Goal: Task Accomplishment & Management: Complete application form

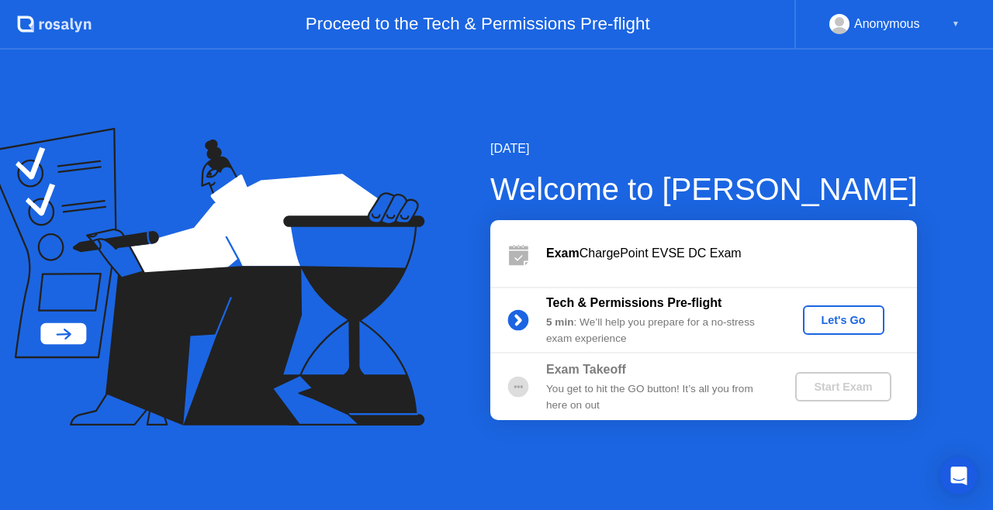
click at [836, 324] on div "Let's Go" at bounding box center [843, 320] width 69 height 12
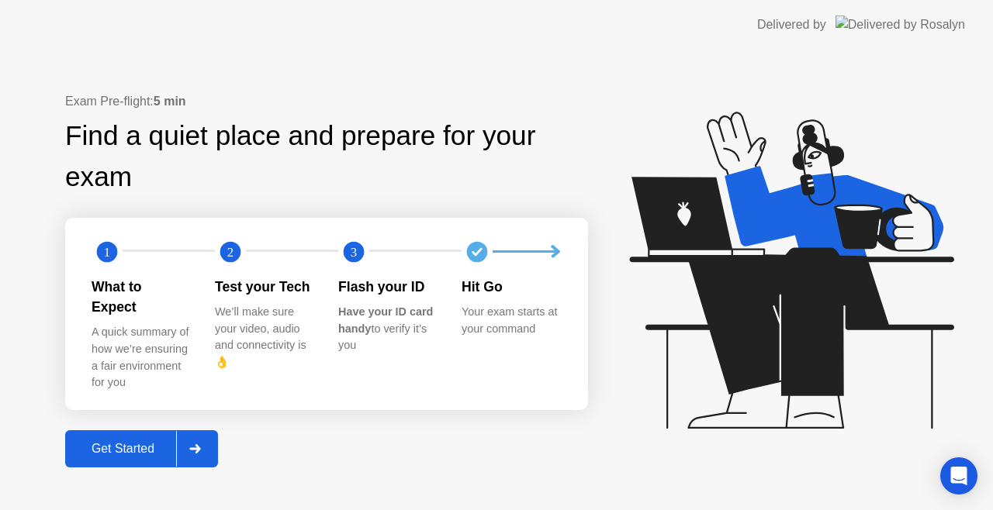
click at [138, 442] on div "Get Started" at bounding box center [123, 449] width 106 height 14
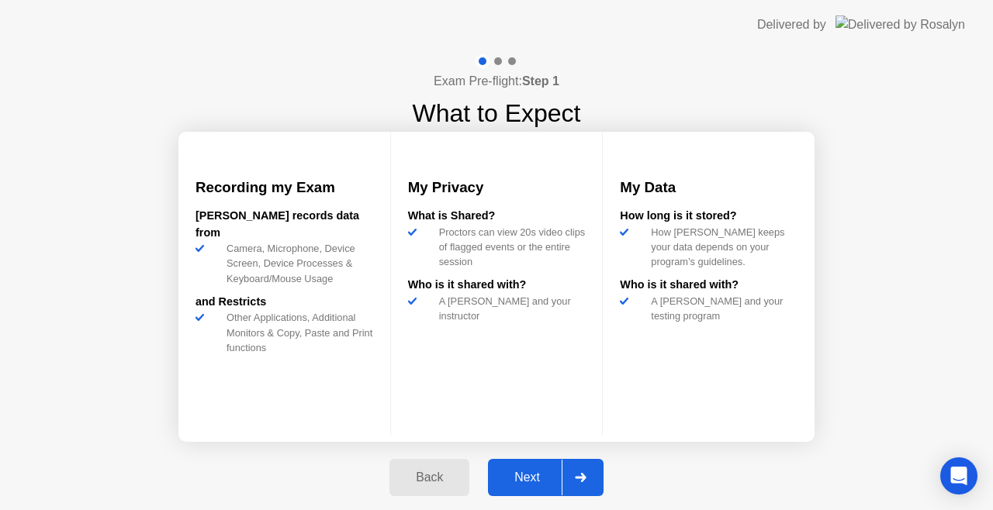
click at [524, 479] on div "Next" at bounding box center [527, 478] width 69 height 14
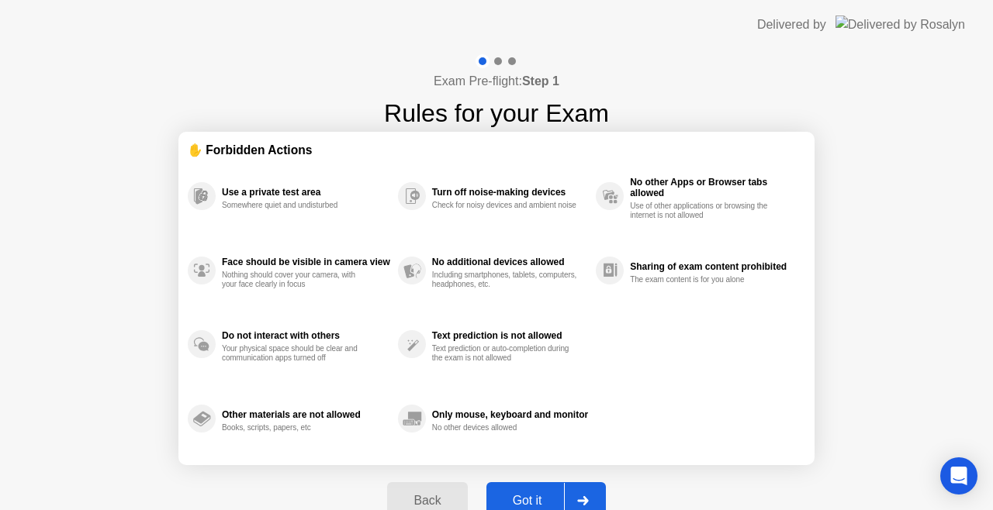
click at [534, 498] on div "Got it" at bounding box center [527, 501] width 73 height 14
select select "**********"
select select "*******"
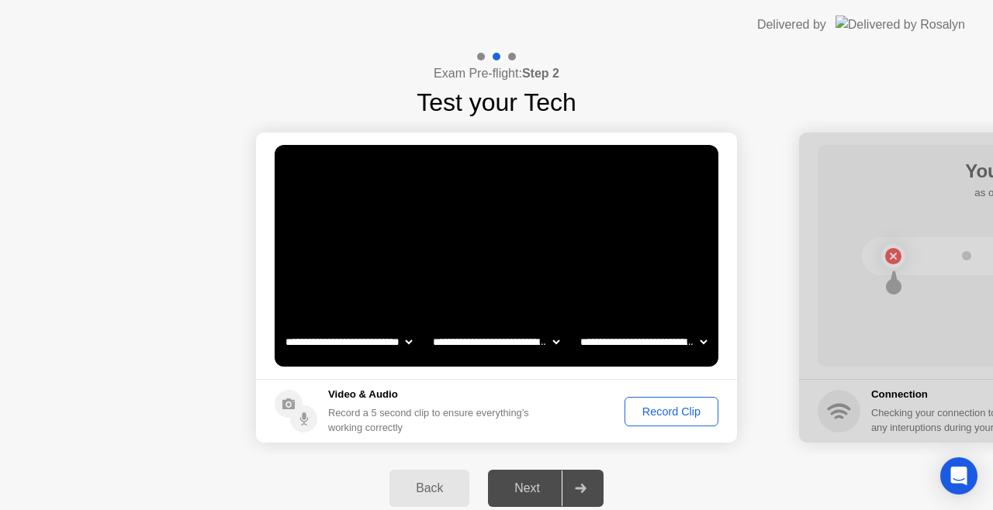
click at [663, 412] on div "Record Clip" at bounding box center [671, 412] width 83 height 12
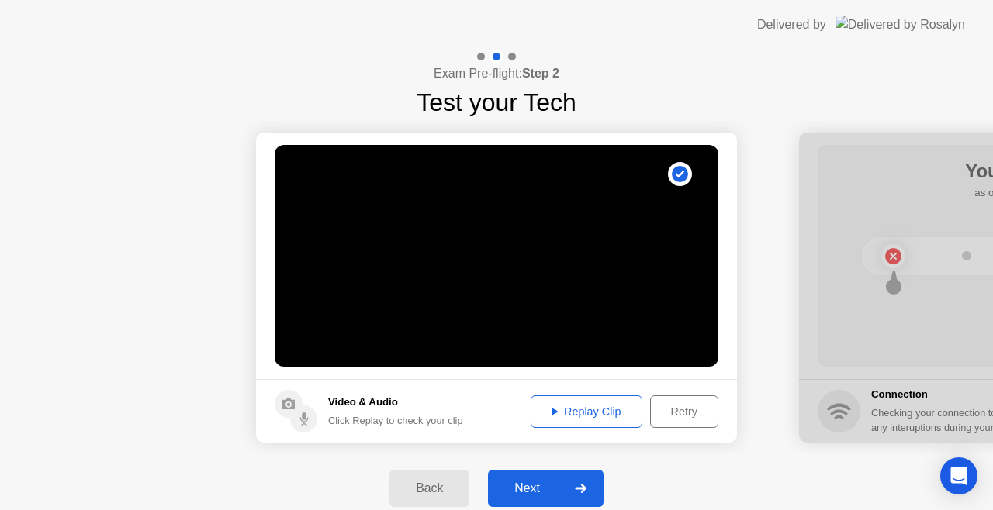
click at [534, 483] on div "Next" at bounding box center [527, 489] width 69 height 14
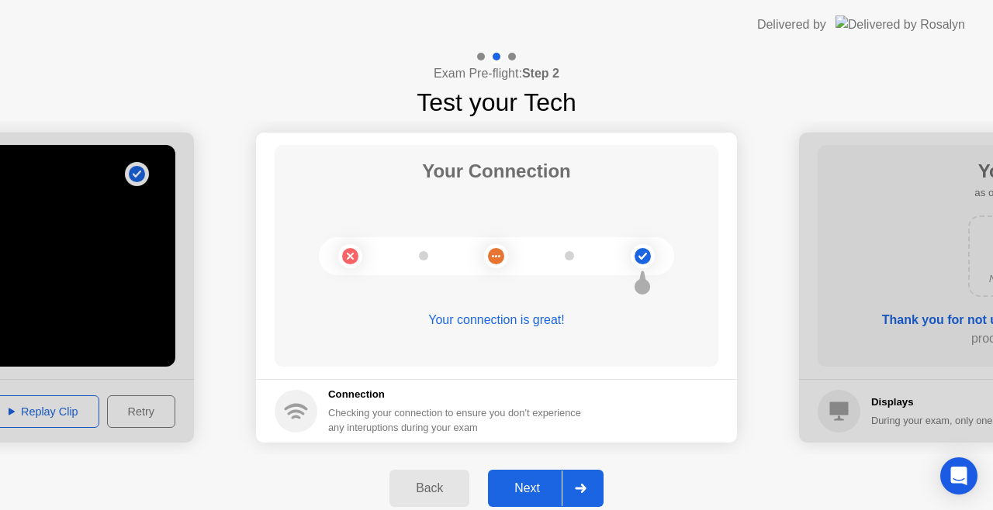
click at [525, 487] on div "Next" at bounding box center [527, 489] width 69 height 14
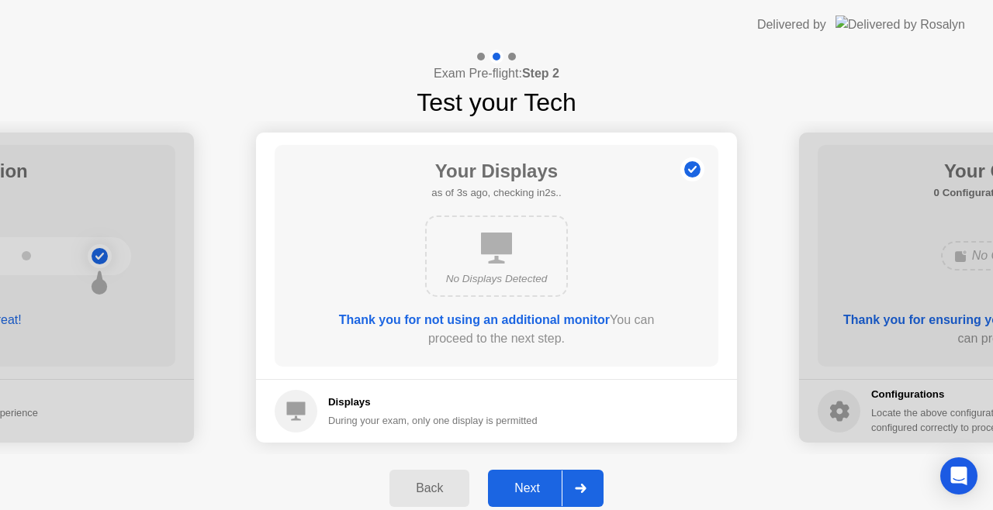
click at [525, 487] on div "Next" at bounding box center [527, 489] width 69 height 14
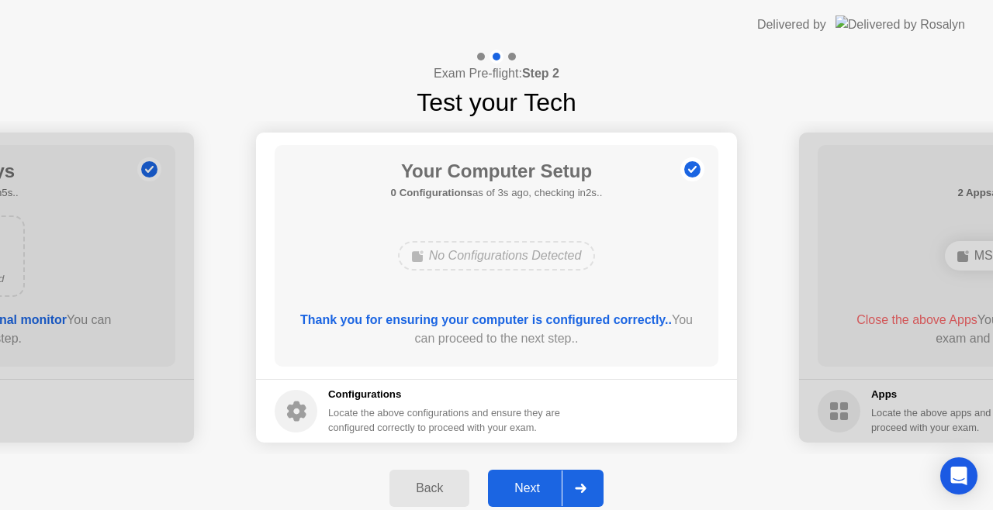
click at [525, 487] on div "Next" at bounding box center [527, 489] width 69 height 14
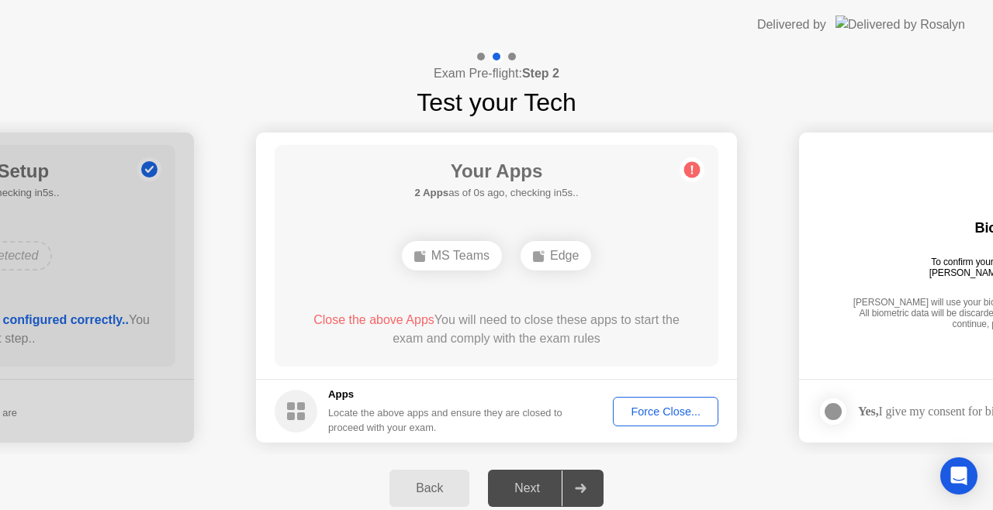
click at [664, 414] on div "Force Close..." at bounding box center [665, 412] width 95 height 12
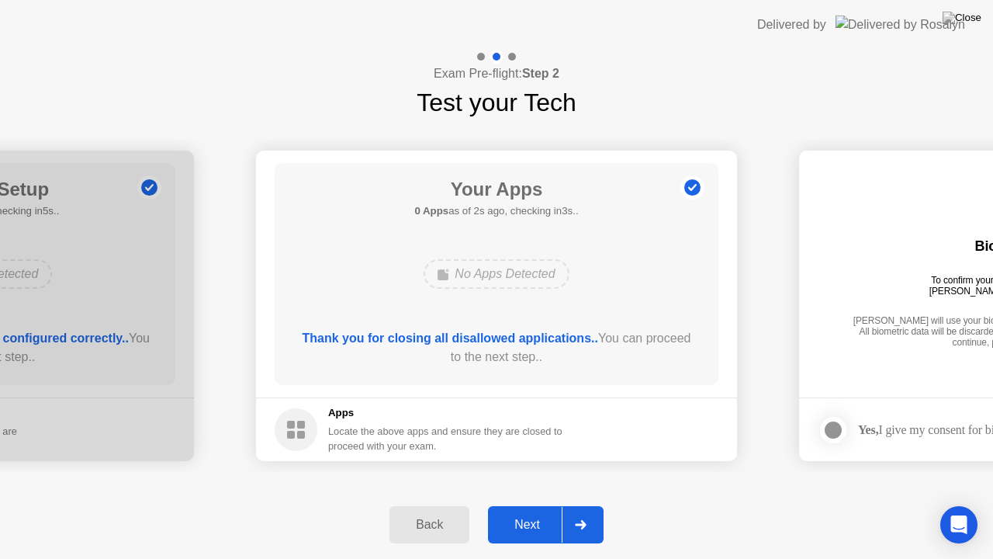
click at [519, 510] on div "Next" at bounding box center [527, 524] width 69 height 14
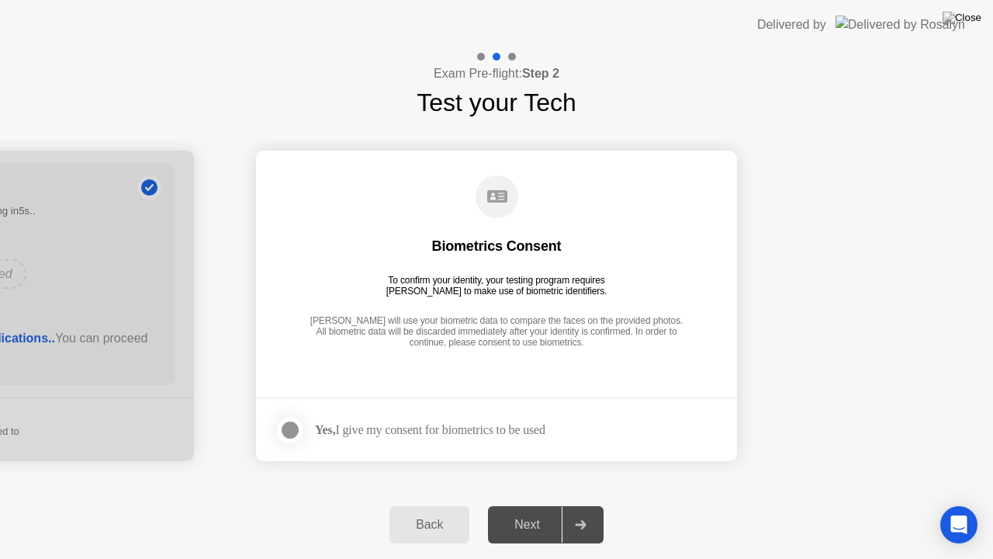
click at [287, 423] on div at bounding box center [290, 429] width 19 height 19
click at [528, 510] on div "Next" at bounding box center [527, 524] width 69 height 14
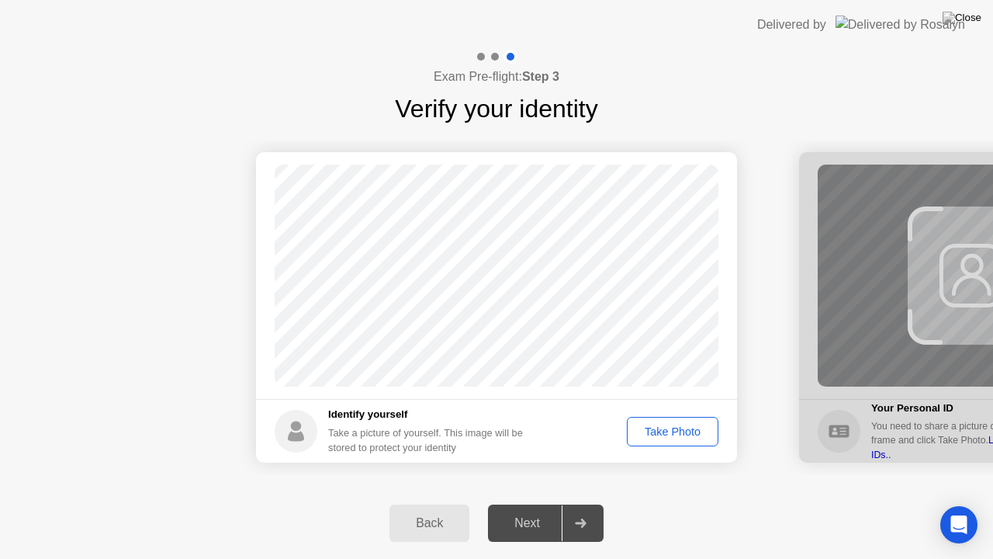
click at [661, 431] on div "Take Photo" at bounding box center [672, 431] width 81 height 12
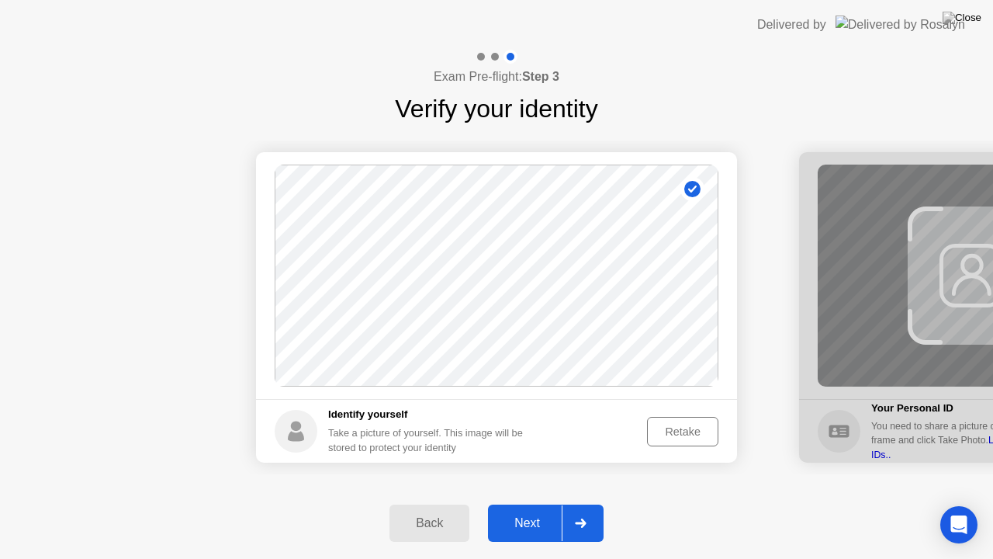
click at [532, 510] on div "Next" at bounding box center [527, 523] width 69 height 14
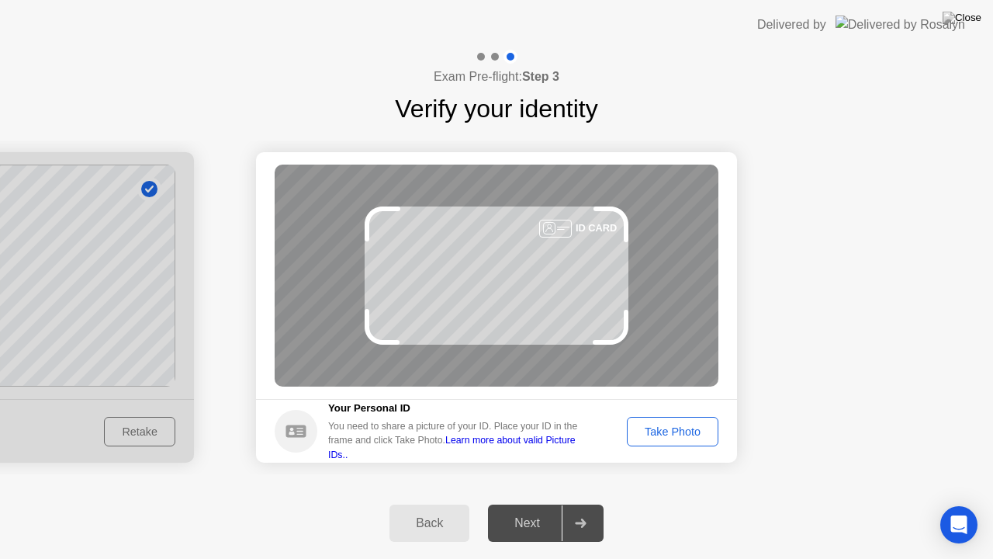
click at [679, 438] on div "Take Photo" at bounding box center [672, 431] width 81 height 12
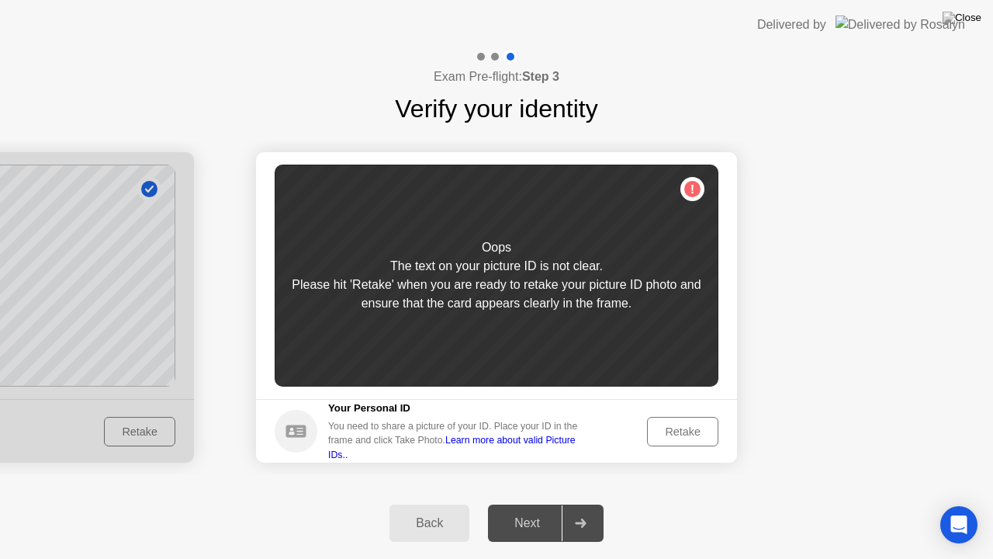
click at [683, 437] on div "Retake" at bounding box center [682, 431] width 61 height 12
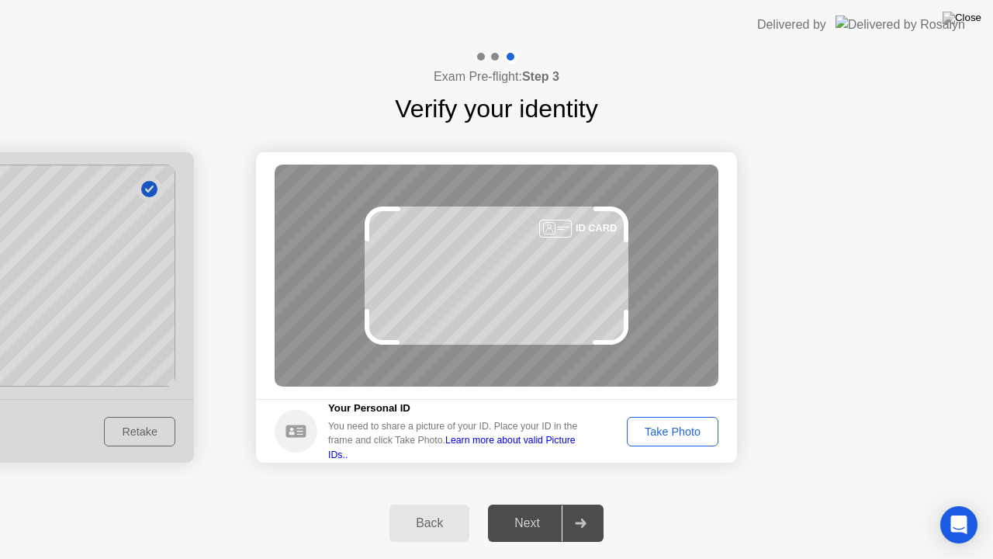
click at [691, 425] on div "Take Photo" at bounding box center [672, 431] width 81 height 12
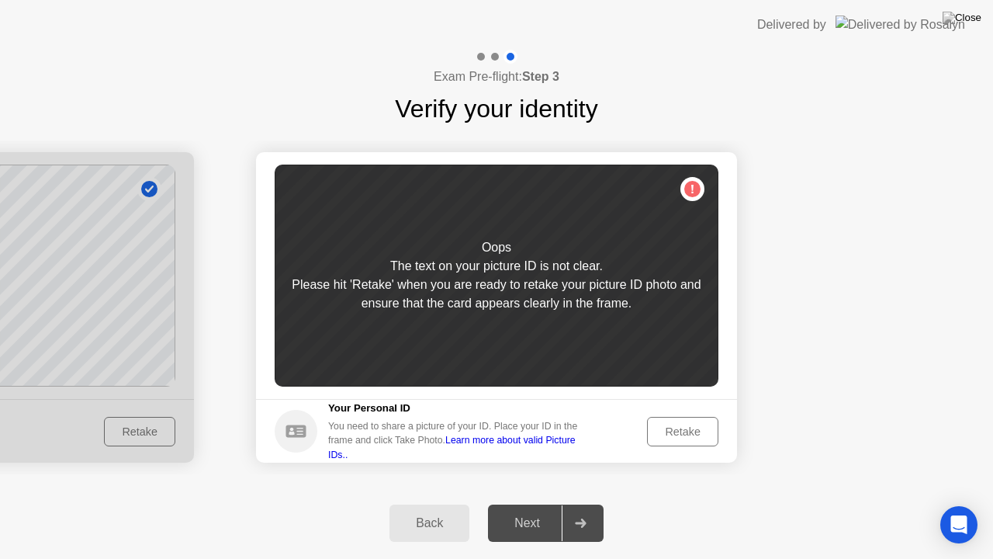
click at [676, 431] on div "Retake" at bounding box center [682, 431] width 61 height 12
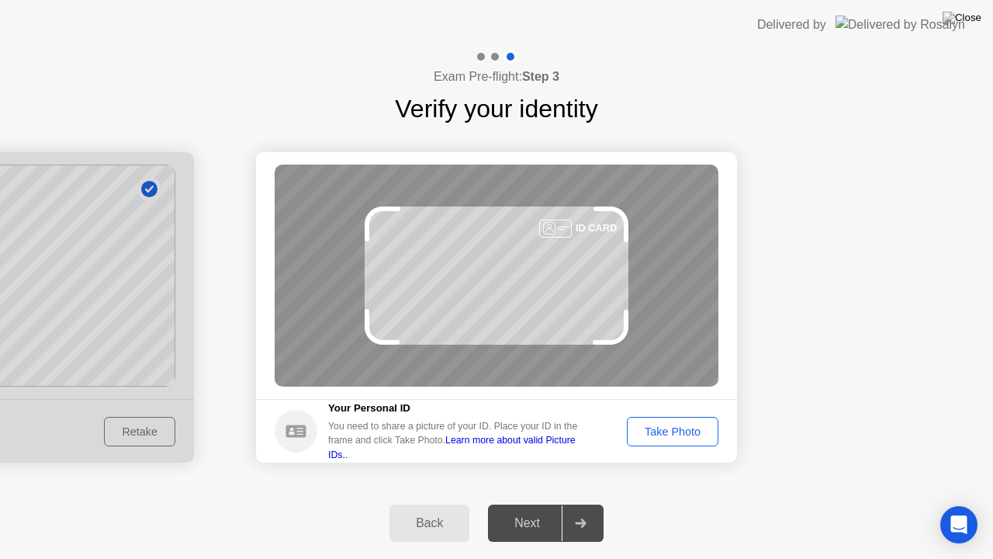
click at [687, 433] on div "Take Photo" at bounding box center [672, 431] width 81 height 12
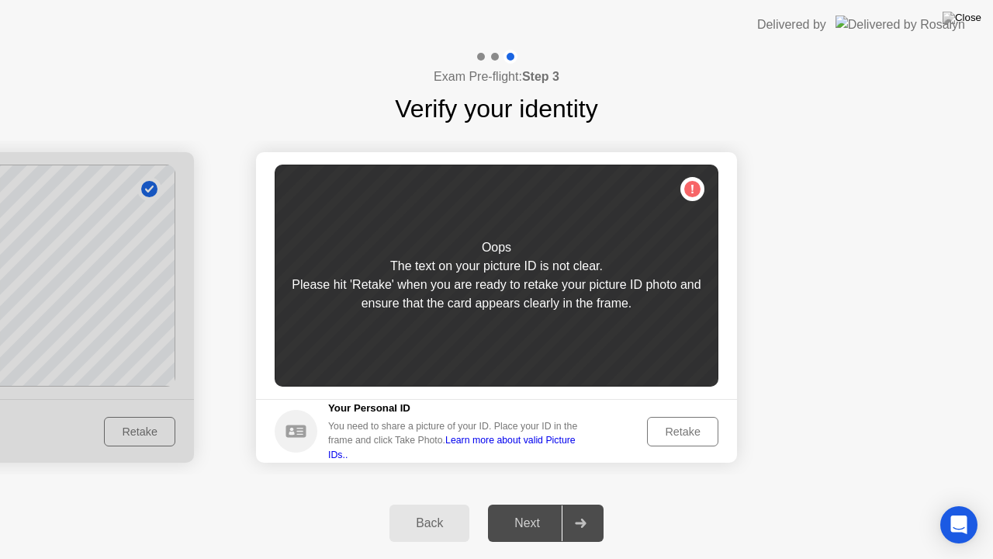
click at [687, 431] on div "Retake" at bounding box center [682, 431] width 61 height 12
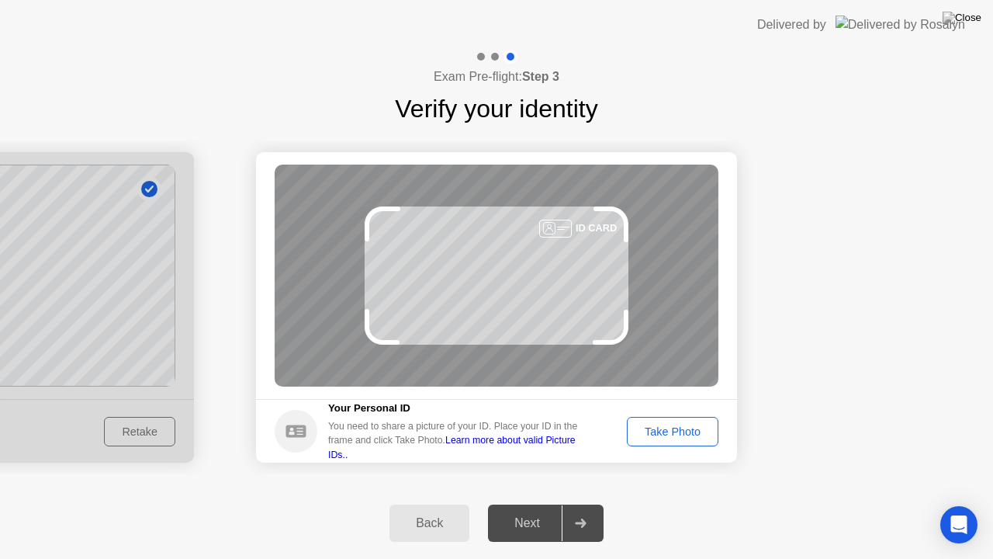
click at [698, 434] on div "Take Photo" at bounding box center [672, 431] width 81 height 12
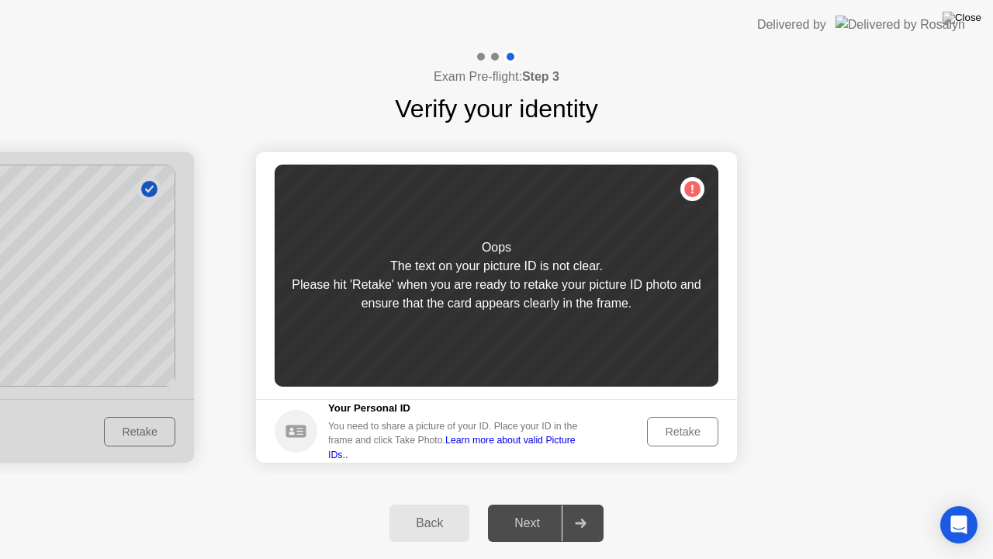
click at [698, 434] on div "Retake" at bounding box center [682, 431] width 61 height 12
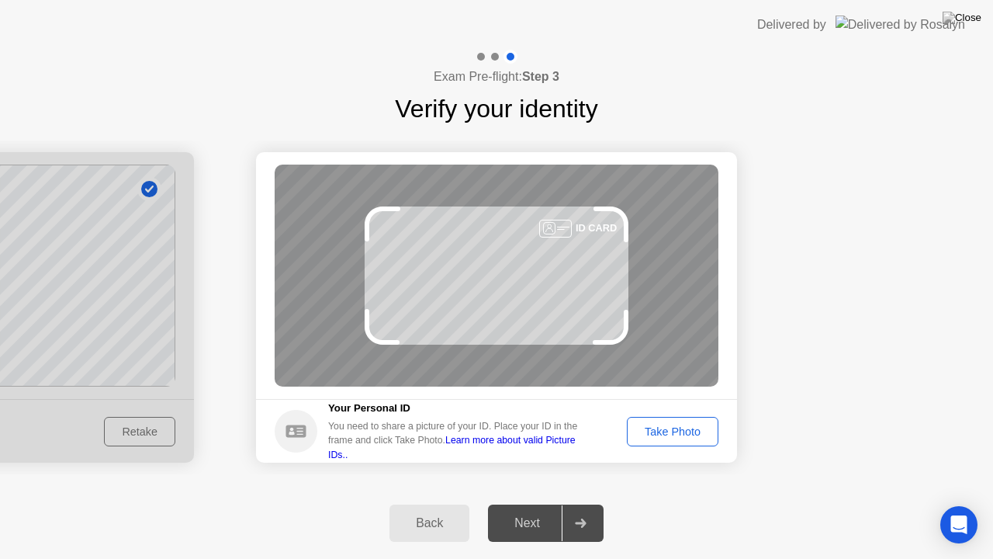
click at [698, 434] on div "Take Photo" at bounding box center [672, 431] width 81 height 12
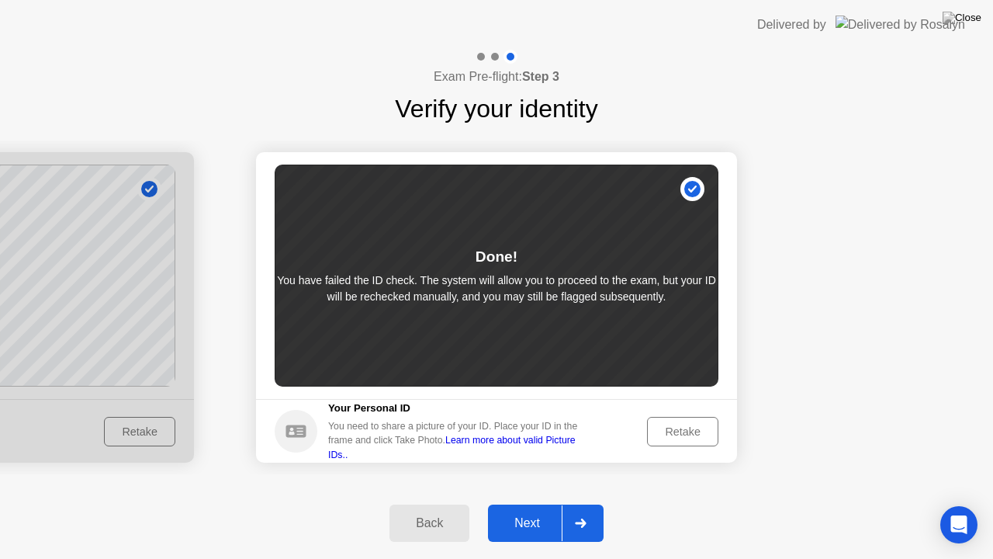
click at [538, 510] on div "Next" at bounding box center [527, 523] width 69 height 14
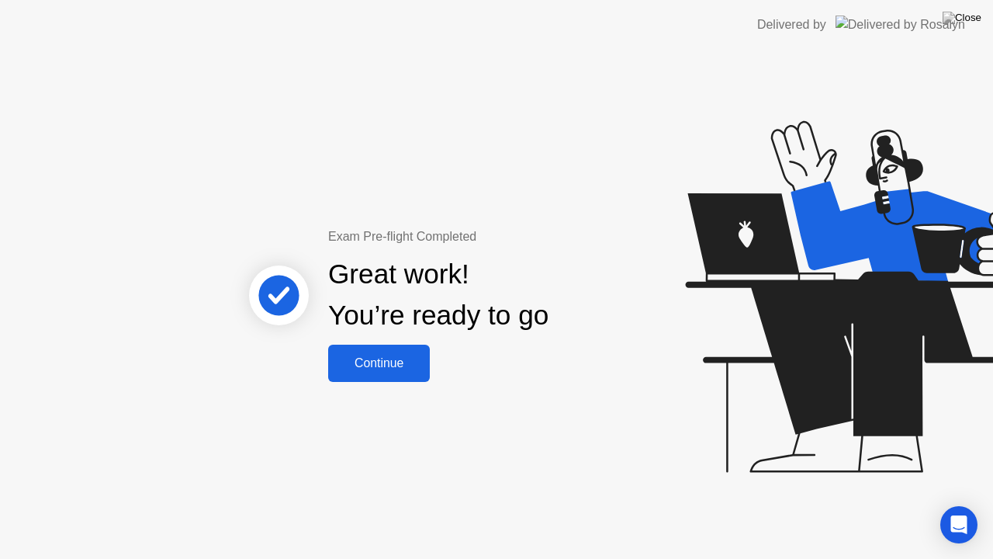
click at [380, 367] on div "Continue" at bounding box center [379, 363] width 92 height 14
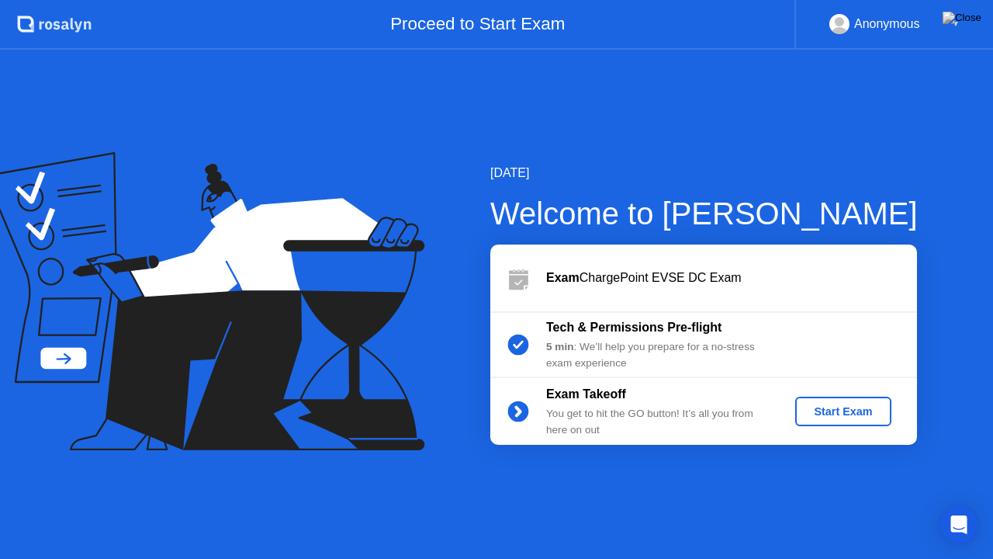
click at [842, 406] on div "Start Exam" at bounding box center [842, 411] width 83 height 12
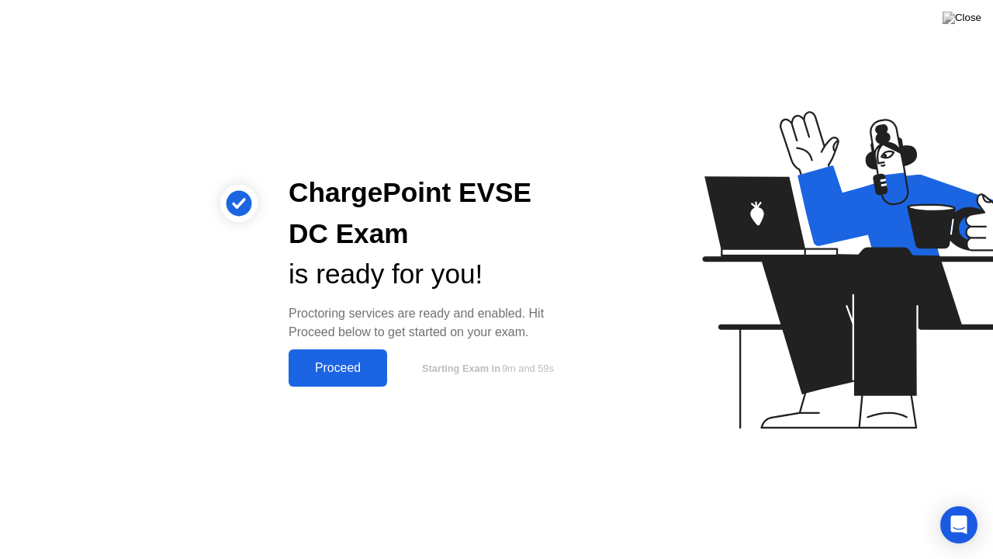
click at [340, 368] on div "Proceed" at bounding box center [337, 368] width 89 height 14
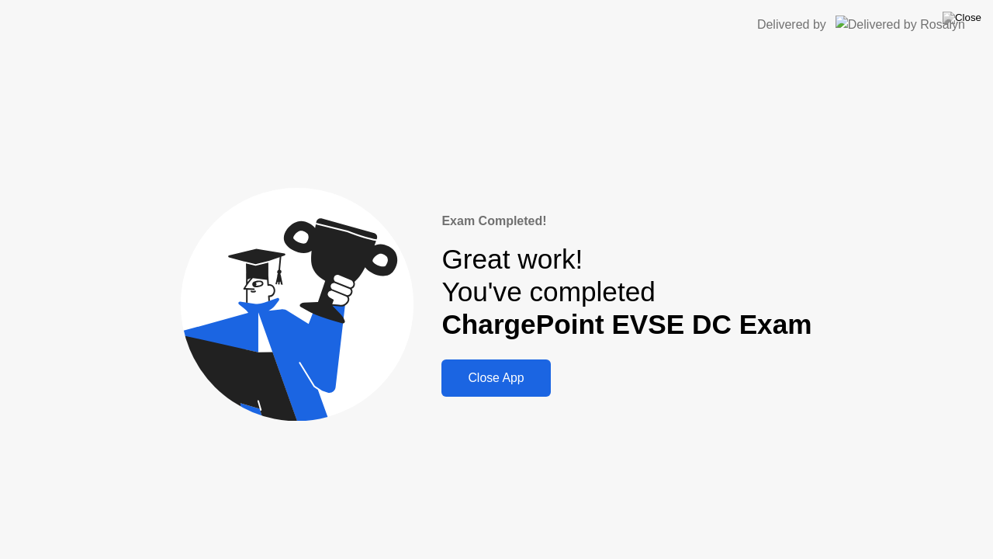
click at [505, 372] on div "Close App" at bounding box center [495, 378] width 99 height 14
